Goal: Transaction & Acquisition: Purchase product/service

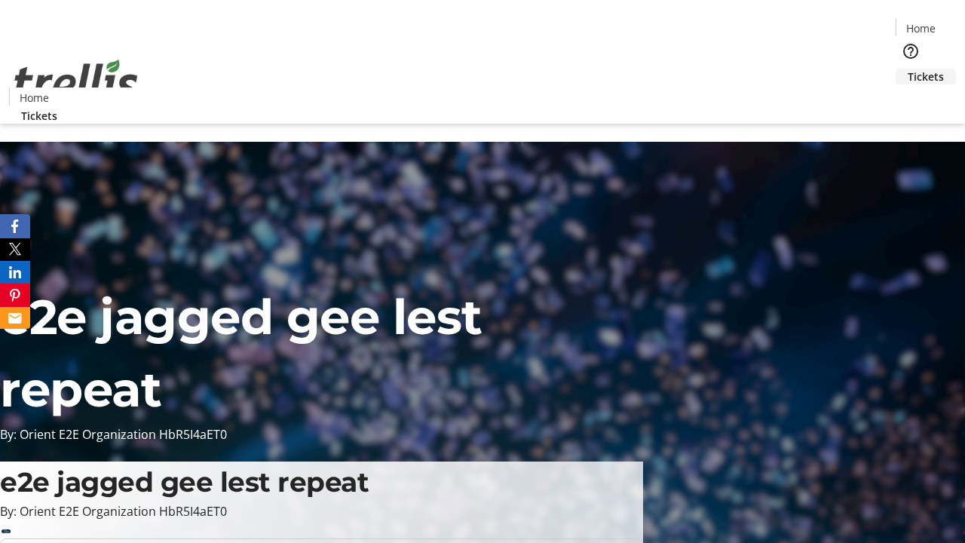
click at [907, 69] on span "Tickets" at bounding box center [925, 77] width 36 height 16
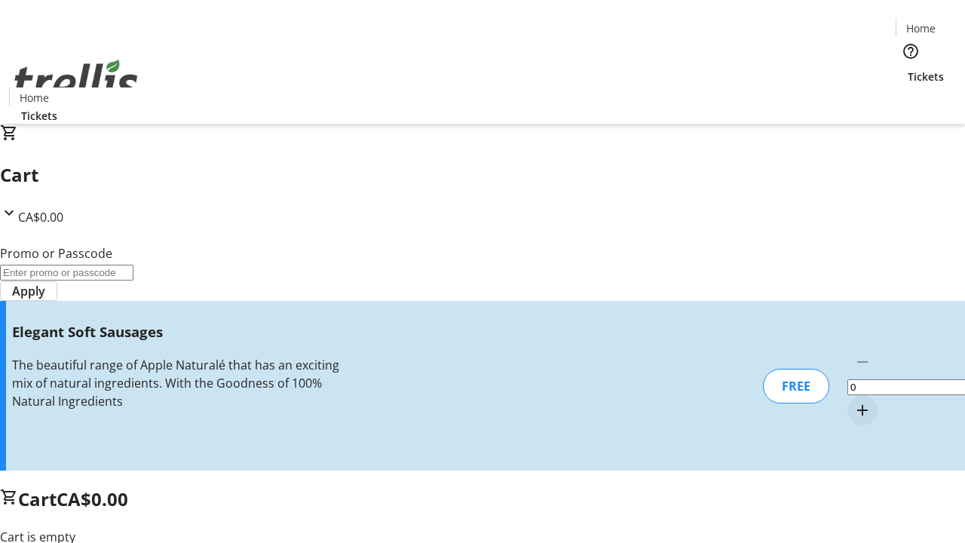
click at [853, 401] on mat-icon "Increment by one" at bounding box center [862, 410] width 18 height 18
type input "1"
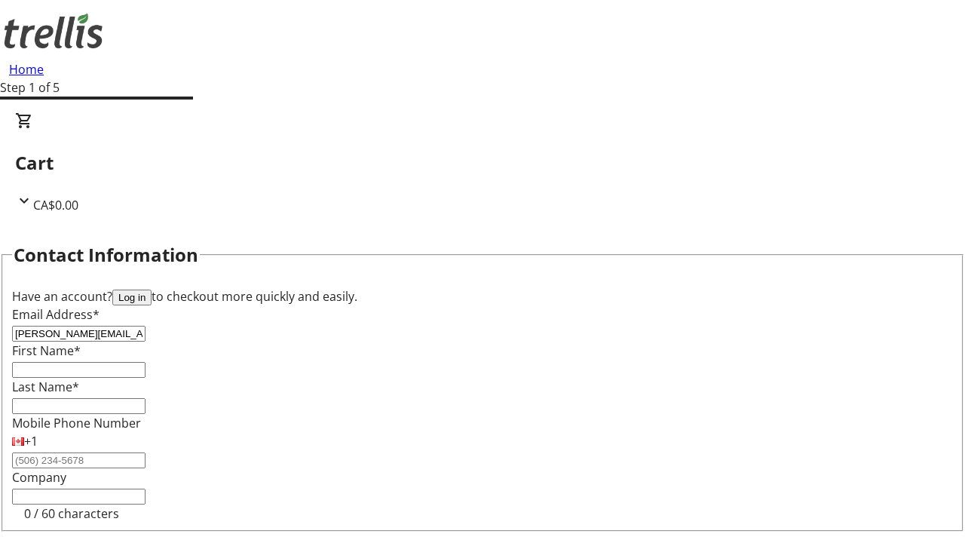
type input "[PERSON_NAME][EMAIL_ADDRESS][DOMAIN_NAME]"
type input "[PERSON_NAME]"
